Goal: Information Seeking & Learning: Learn about a topic

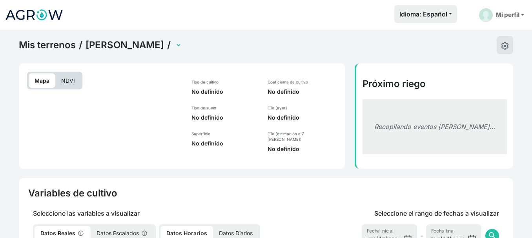
select select "2611"
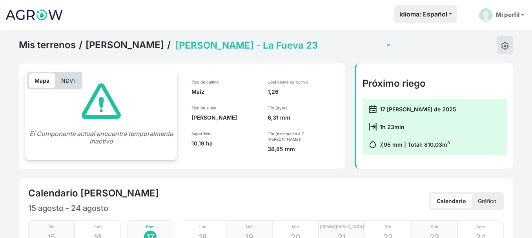
click at [70, 81] on p "NDVI" at bounding box center [68, 80] width 26 height 15
click at [244, 46] on select "[PERSON_NAME] Sierra 11 [PERSON_NAME] - El Salobrar 12 (con sensor) [PERSON_NAM…" at bounding box center [283, 45] width 218 height 12
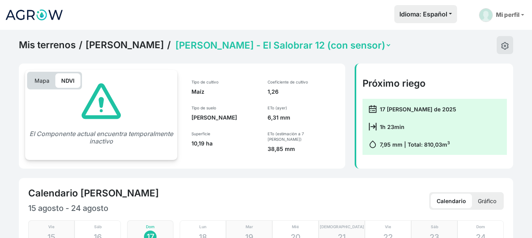
click at [174, 39] on select "[PERSON_NAME] Sierra 11 [PERSON_NAME] - El Salobrar 12 (con sensor) [PERSON_NAM…" at bounding box center [283, 45] width 218 height 12
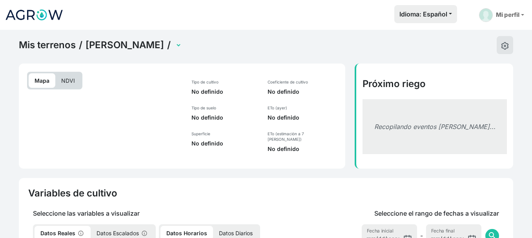
select select "2613"
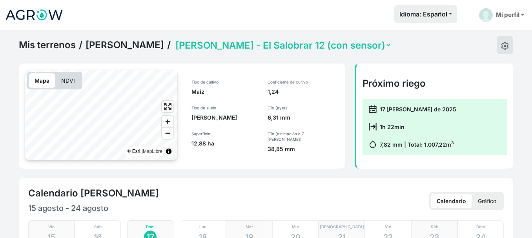
click at [66, 80] on p "NDVI" at bounding box center [68, 80] width 26 height 15
click at [169, 123] on span "Zoom in" at bounding box center [167, 121] width 11 height 11
click at [167, 110] on span "Enter fullscreen" at bounding box center [167, 106] width 11 height 11
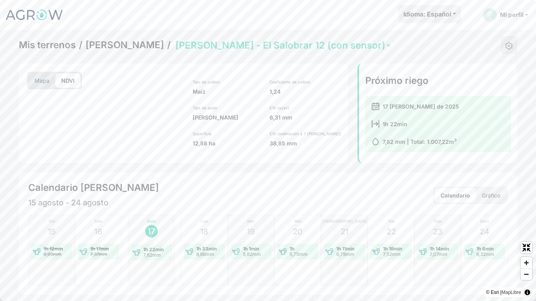
click at [526, 238] on span "Zoom out" at bounding box center [526, 274] width 11 height 11
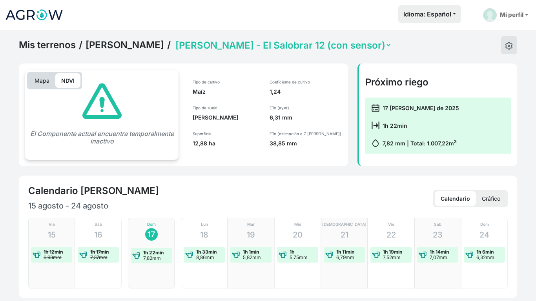
click at [227, 208] on html "Idioma: Español Español English Português Mi perfil Preferencias Mis terrenos M…" at bounding box center [268, 150] width 536 height 301
click at [493, 200] on html "Idioma: Español Español English Português Mi perfil Preferencias Mis terrenos M…" at bounding box center [268, 150] width 536 height 301
click at [461, 199] on html "Idioma: Español Español English Português Mi perfil Preferencias Mis terrenos M…" at bounding box center [268, 150] width 536 height 301
click at [493, 199] on html "Idioma: Español Español English Português Mi perfil Preferencias Mis terrenos M…" at bounding box center [268, 150] width 536 height 301
click at [510, 45] on html "Idioma: Español Español English Português Mi perfil Preferencias Mis terrenos M…" at bounding box center [268, 150] width 536 height 301
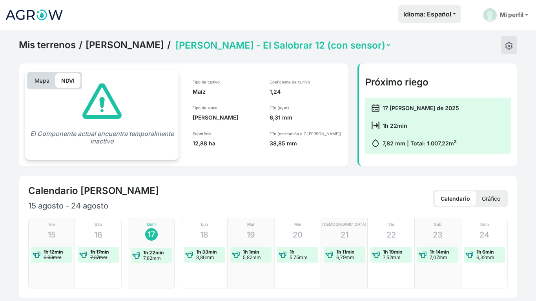
click at [293, 101] on html "Idioma: Español Español English Português Mi perfil Preferencias Mis terrenos M…" at bounding box center [268, 150] width 536 height 301
click at [268, 44] on html "Idioma: Español Español English Português Mi perfil Preferencias Mis terrenos M…" at bounding box center [268, 150] width 536 height 301
drag, startPoint x: 267, startPoint y: 45, endPoint x: 139, endPoint y: 55, distance: 128.3
click at [267, 44] on html "Idioma: Español Español English Português Mi perfil Preferencias Mis terrenos M…" at bounding box center [268, 150] width 536 height 301
click at [67, 44] on html "Idioma: Español Español English Português Mi perfil Preferencias Mis terrenos M…" at bounding box center [268, 150] width 536 height 301
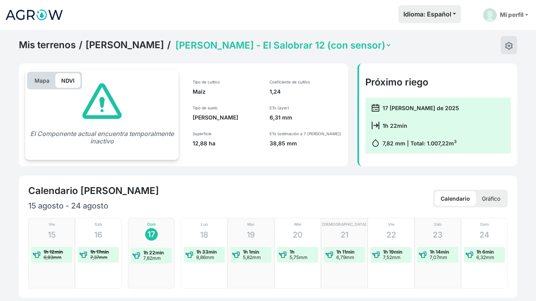
click at [67, 44] on html "Idioma: Español Español English Português Mi perfil Preferencias Mis terrenos M…" at bounding box center [268, 150] width 536 height 301
click at [532, 238] on html "Idioma: Español Español English Português Mi perfil Preferencias Mis terrenos M…" at bounding box center [268, 150] width 536 height 301
click at [7, 188] on html "Idioma: Español Español English Português Mi perfil Preferencias Mis terrenos M…" at bounding box center [268, 150] width 536 height 301
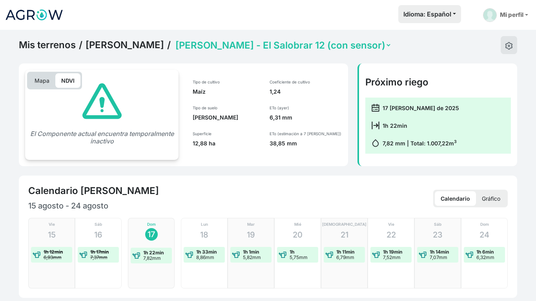
click at [64, 80] on html "Idioma: Español Español English Português Mi perfil Preferencias Mis terrenos M…" at bounding box center [268, 150] width 536 height 301
click at [527, 238] on html "Idioma: Español Español English Português Mi perfil Preferencias Mis terrenos M…" at bounding box center [268, 150] width 536 height 301
click at [260, 184] on html "Idioma: Español Español English Português Mi perfil Preferencias Mis terrenos M…" at bounding box center [268, 150] width 536 height 301
click at [102, 131] on html "Idioma: Español Español English Português Mi perfil Preferencias Mis terrenos M…" at bounding box center [268, 150] width 536 height 301
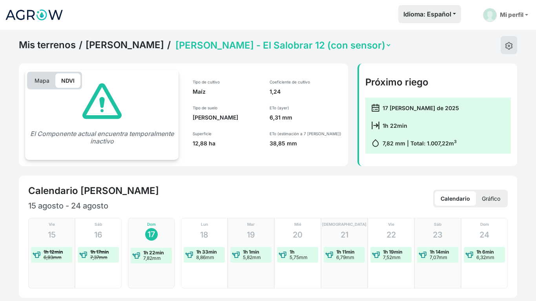
click at [131, 46] on html "Idioma: Español Español English Português Mi perfil Preferencias Mis terrenos M…" at bounding box center [268, 150] width 536 height 301
click at [45, 46] on html "Idioma: Español Español English Português Mi perfil Preferencias Mis terrenos M…" at bounding box center [268, 150] width 536 height 301
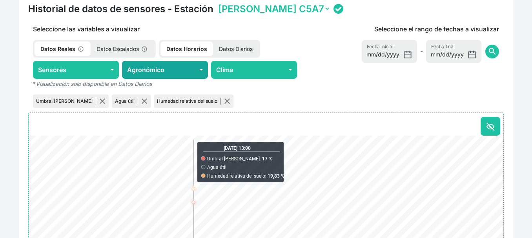
scroll to position [392, 0]
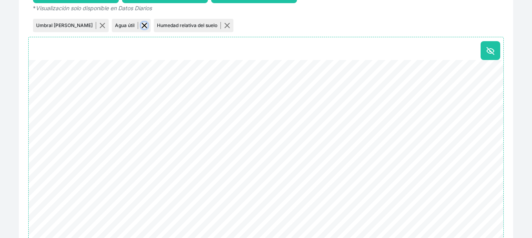
click at [141, 22] on button "button" at bounding box center [144, 25] width 6 height 6
click at [120, 22] on p "Humedad relativa del suelo" at bounding box center [147, 25] width 64 height 7
click at [182, 22] on button "button" at bounding box center [185, 25] width 6 height 6
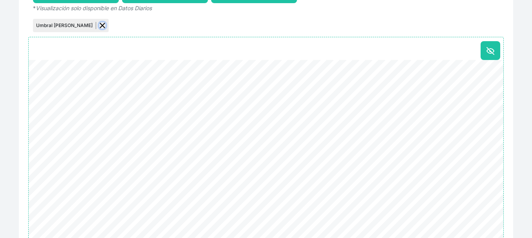
click at [99, 24] on button "button" at bounding box center [102, 25] width 6 height 6
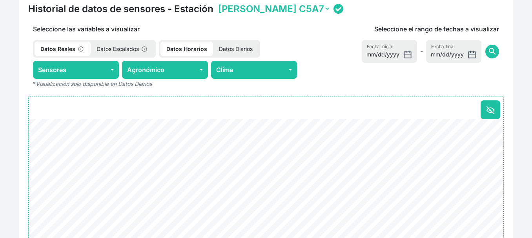
scroll to position [314, 0]
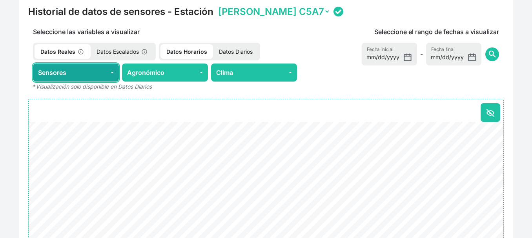
click at [114, 71] on button "Sensores" at bounding box center [76, 73] width 86 height 18
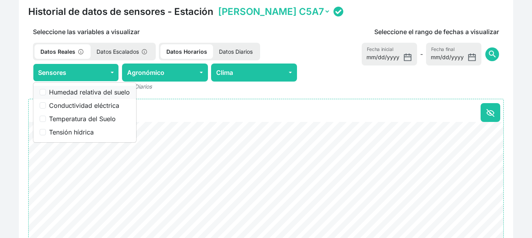
click at [94, 90] on label "Humedad relativa del suelo" at bounding box center [89, 91] width 81 height 9
click at [46, 90] on input "Humedad relativa del suelo" at bounding box center [43, 92] width 6 height 6
checkbox input "true"
click at [92, 104] on label "Conductividad eléctrica" at bounding box center [89, 105] width 81 height 9
click at [46, 104] on input "Conductividad eléctrica" at bounding box center [43, 105] width 6 height 6
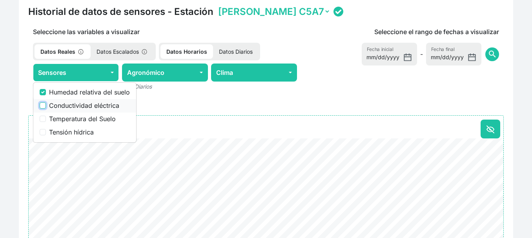
checkbox input "true"
click at [81, 116] on label "Temperatura del Suelo" at bounding box center [89, 118] width 81 height 9
click at [46, 116] on input "Temperatura del Suelo" at bounding box center [43, 119] width 6 height 6
checkbox input "true"
click at [76, 130] on label "Tensión hídrica" at bounding box center [89, 132] width 81 height 9
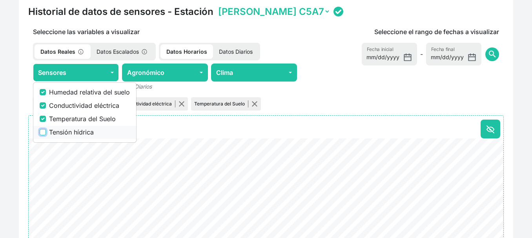
click at [46, 130] on input "Tensión hídrica" at bounding box center [43, 132] width 6 height 6
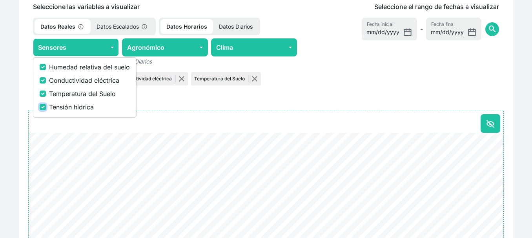
scroll to position [353, 0]
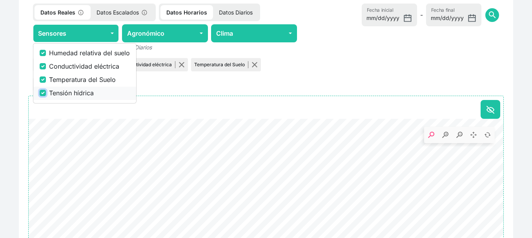
click at [41, 91] on input "Tensión hídrica" at bounding box center [43, 93] width 6 height 6
checkbox input "false"
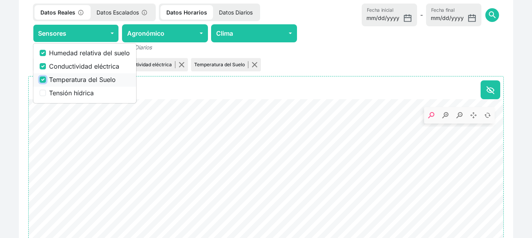
click at [41, 78] on input "Temperatura del Suelo" at bounding box center [43, 80] width 6 height 6
checkbox input "false"
click at [46, 67] on div "Conductividad eléctrica" at bounding box center [85, 66] width 90 height 9
click at [43, 63] on input "Conductividad eléctrica" at bounding box center [43, 66] width 6 height 6
checkbox input "false"
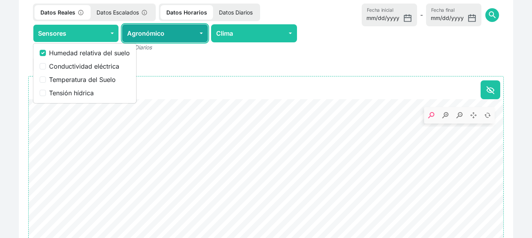
click at [153, 31] on button "Agronómico" at bounding box center [165, 33] width 86 height 18
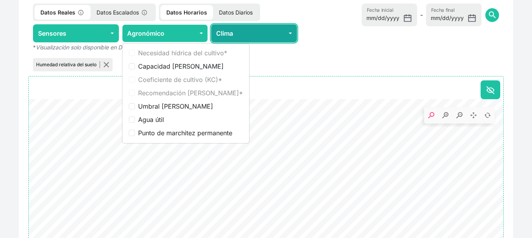
click at [226, 30] on button "Clima" at bounding box center [254, 33] width 86 height 18
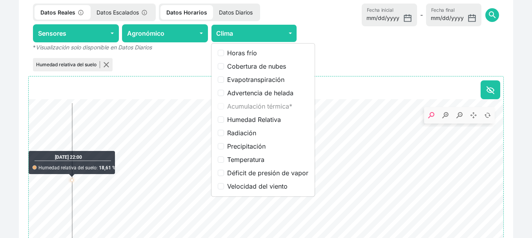
click at [73, 104] on icon ". Syncfusion interactive chart." at bounding box center [266, 150] width 475 height 103
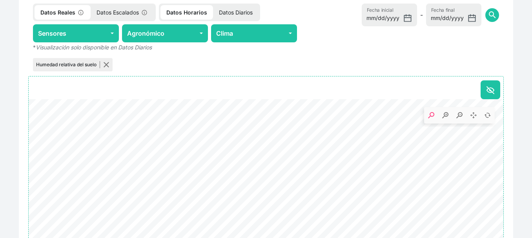
click at [111, 7] on p "Datos Escalados" at bounding box center [123, 12] width 64 height 15
click at [188, 12] on p "Datos Horarios" at bounding box center [187, 12] width 53 height 15
click at [235, 9] on p "Datos Diarios" at bounding box center [237, 12] width 46 height 15
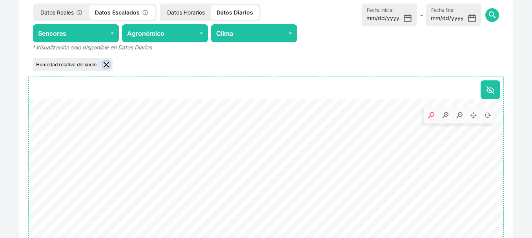
click at [104, 63] on button "button" at bounding box center [106, 65] width 6 height 6
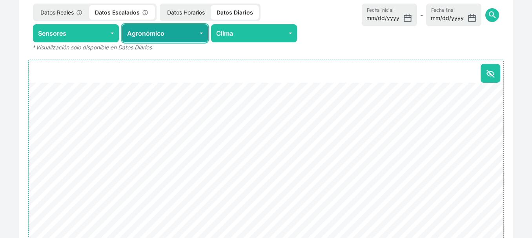
click at [158, 32] on button "Agronómico" at bounding box center [165, 33] width 86 height 18
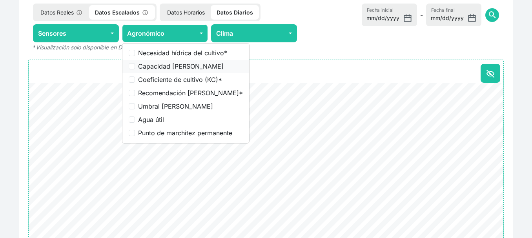
click at [160, 65] on label "Capacidad [PERSON_NAME]" at bounding box center [190, 66] width 105 height 9
click at [135, 65] on input "Capacidad [PERSON_NAME]" at bounding box center [132, 66] width 6 height 6
checkbox input "true"
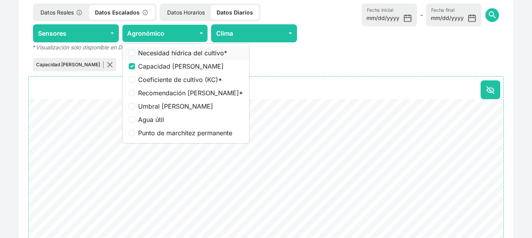
click at [162, 51] on label "Necesidad hídrica del cultivo *" at bounding box center [190, 52] width 105 height 9
click at [135, 51] on input "Necesidad hídrica del cultivo *" at bounding box center [132, 53] width 6 height 6
checkbox input "true"
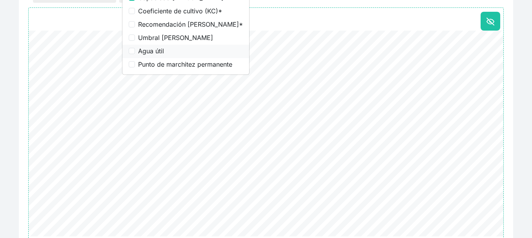
scroll to position [432, 0]
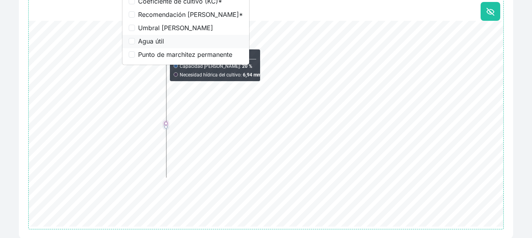
click at [156, 39] on label "Agua útil" at bounding box center [190, 40] width 105 height 9
click at [135, 39] on input "Agua útil" at bounding box center [132, 41] width 6 height 6
checkbox input "true"
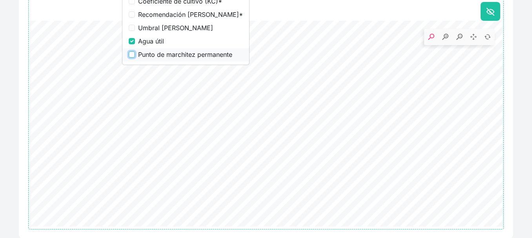
click at [133, 51] on input "Punto de marchitez permanente" at bounding box center [132, 54] width 6 height 6
checkbox input "true"
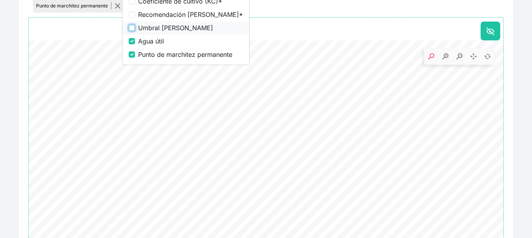
click at [133, 26] on input "Umbral [PERSON_NAME]" at bounding box center [132, 28] width 6 height 6
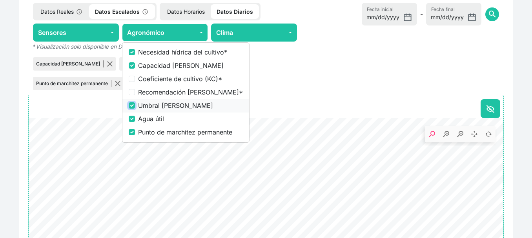
scroll to position [353, 0]
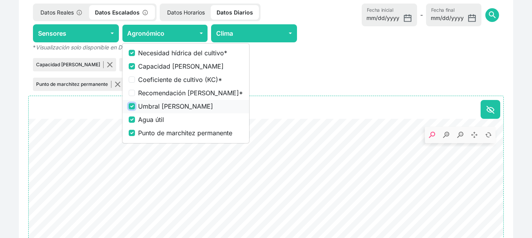
click at [133, 105] on input "Umbral [PERSON_NAME]" at bounding box center [132, 106] width 6 height 6
checkbox input "false"
click at [132, 117] on input "Agua útil" at bounding box center [132, 120] width 6 height 6
checkbox input "false"
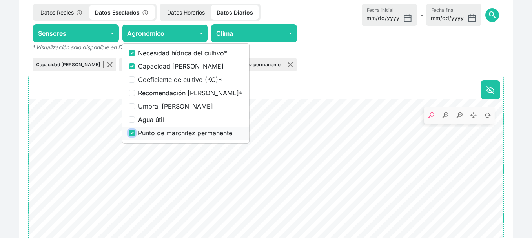
click at [130, 130] on input "Punto de marchitez permanente" at bounding box center [132, 133] width 6 height 6
checkbox input "false"
click at [132, 65] on input "Capacidad [PERSON_NAME]" at bounding box center [132, 66] width 6 height 6
checkbox input "false"
click at [130, 50] on input "Necesidad hídrica del cultivo *" at bounding box center [132, 53] width 6 height 6
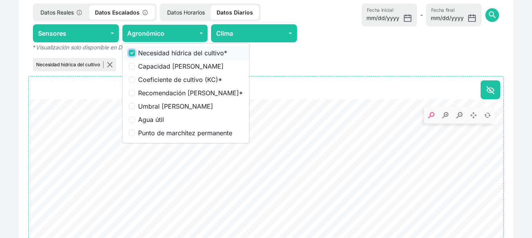
checkbox input "false"
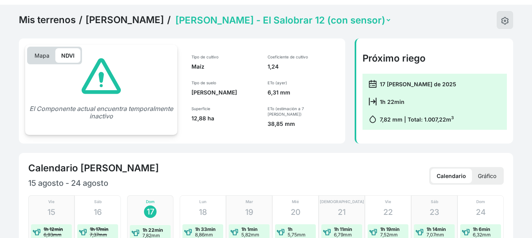
scroll to position [39, 0]
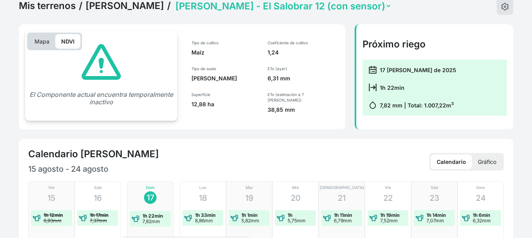
click at [67, 42] on p "NDVI" at bounding box center [67, 41] width 25 height 15
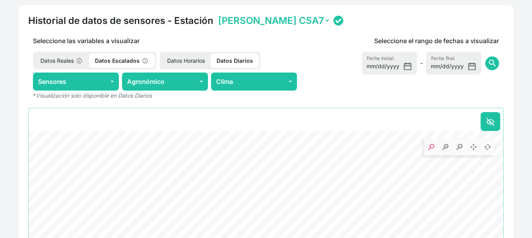
scroll to position [314, 0]
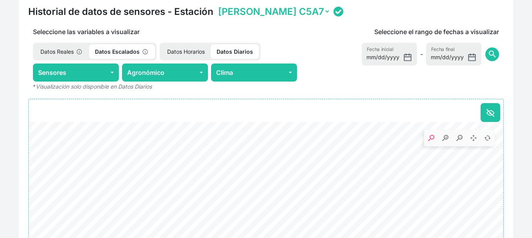
click at [62, 48] on p "Datos Reales" at bounding box center [62, 51] width 55 height 15
click at [184, 50] on p "Datos Horarios" at bounding box center [184, 51] width 49 height 15
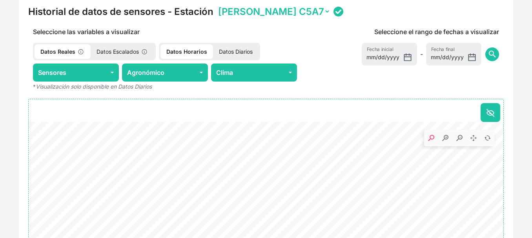
click at [124, 50] on p "Datos Escalados" at bounding box center [123, 51] width 64 height 15
click at [180, 48] on p "Datos Horarios" at bounding box center [187, 51] width 53 height 15
click at [232, 50] on p "Datos Diarios" at bounding box center [237, 51] width 46 height 15
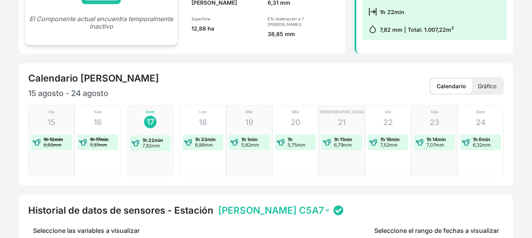
scroll to position [76, 0]
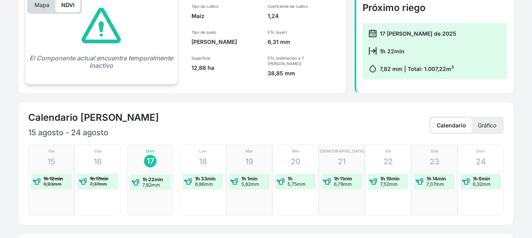
click at [485, 123] on p "Gráfico" at bounding box center [487, 125] width 30 height 15
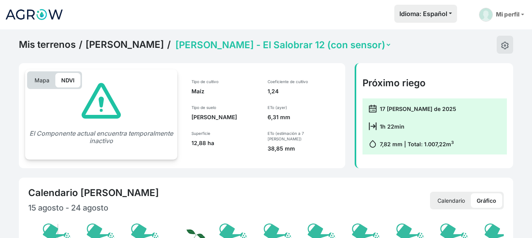
scroll to position [0, 0]
click at [130, 44] on link "[PERSON_NAME]" at bounding box center [125, 45] width 78 height 12
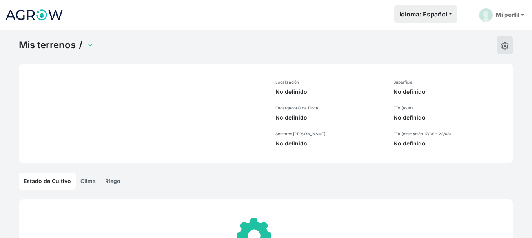
select select "1286"
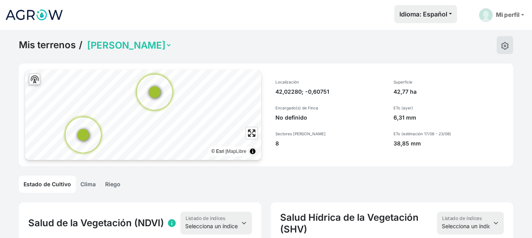
click at [55, 42] on link "Mis terrenos" at bounding box center [47, 45] width 57 height 12
